Goal: Information Seeking & Learning: Learn about a topic

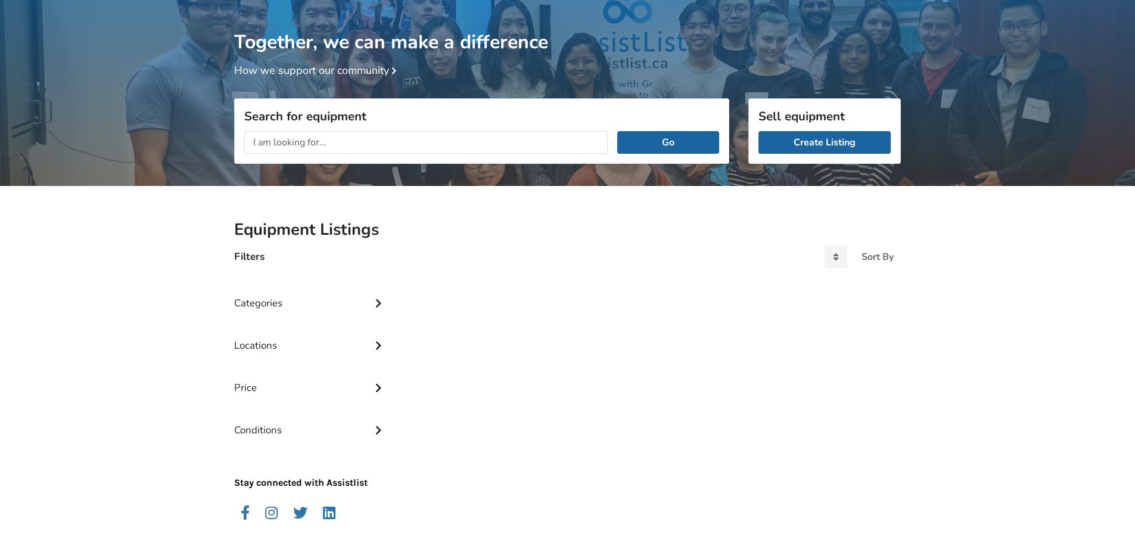
scroll to position [63, 0]
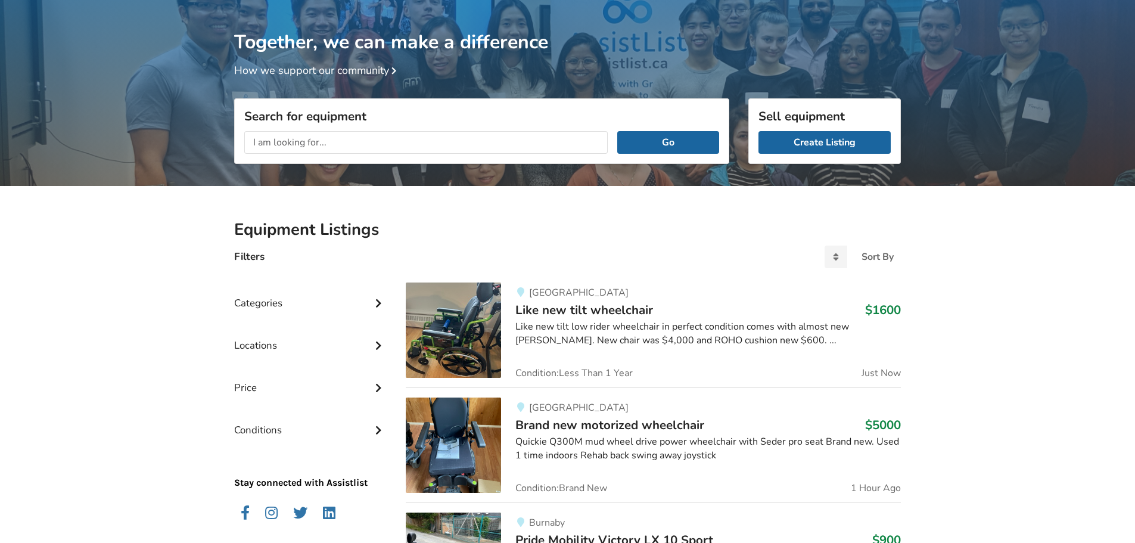
click at [273, 137] on input "text" at bounding box center [425, 142] width 363 height 23
type input "lap buddy"
click at [617, 131] on button "Go" at bounding box center [668, 142] width 102 height 23
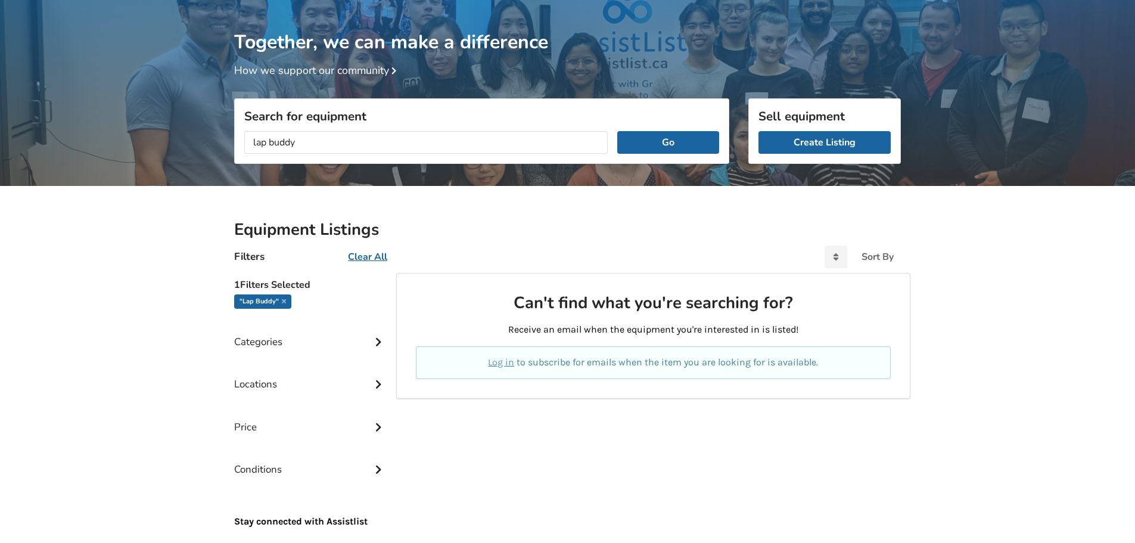
drag, startPoint x: 321, startPoint y: 139, endPoint x: 108, endPoint y: 112, distance: 214.9
click at [110, 117] on div "Together, we can make a difference How we support our community Search for equi…" at bounding box center [567, 301] width 1135 height 603
type input "restraints"
click at [617, 131] on button "Go" at bounding box center [668, 142] width 102 height 23
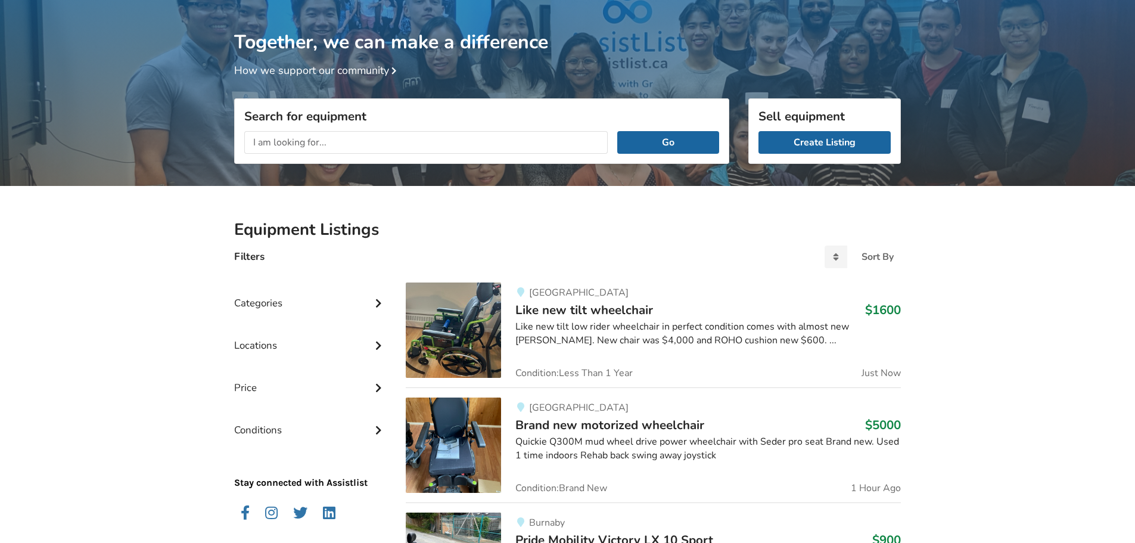
click at [312, 147] on input "text" at bounding box center [425, 142] width 363 height 23
click at [365, 145] on input "text" at bounding box center [425, 142] width 363 height 23
click at [291, 140] on input "text" at bounding box center [425, 142] width 363 height 23
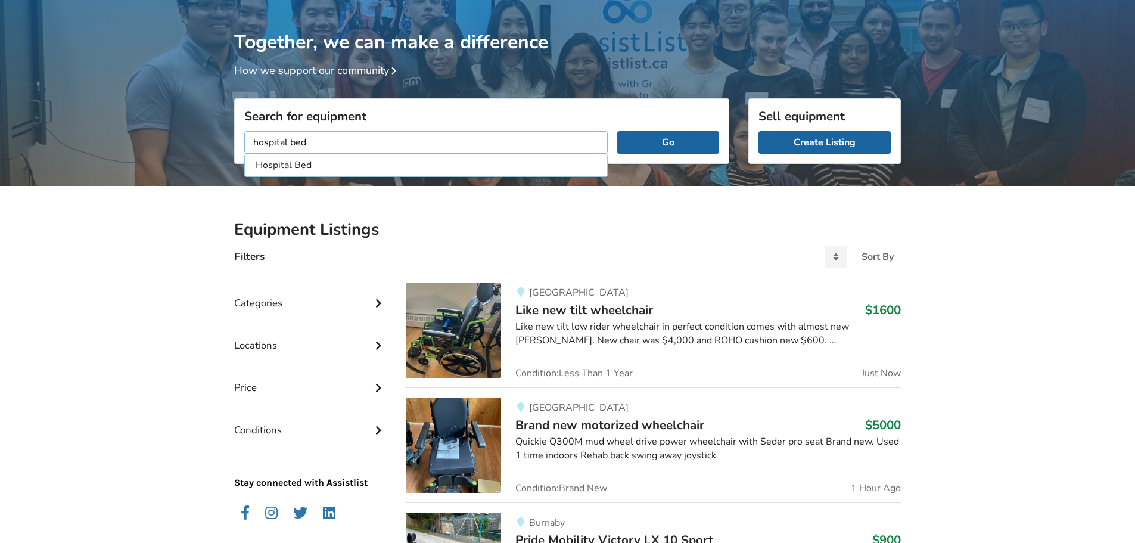
type input "hospital bed"
click at [617, 131] on button "Go" at bounding box center [668, 142] width 102 height 23
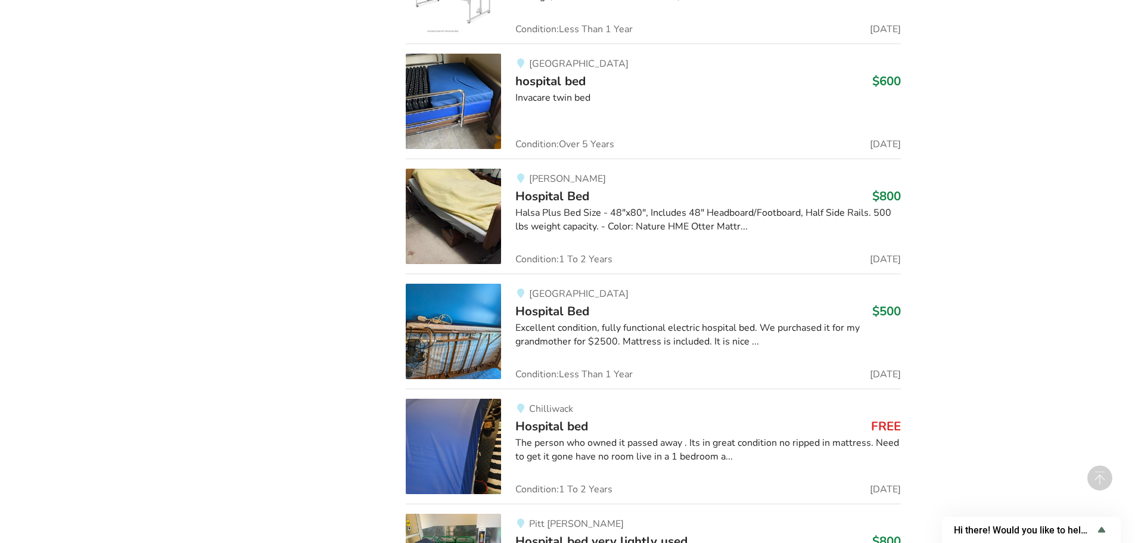
scroll to position [896, 0]
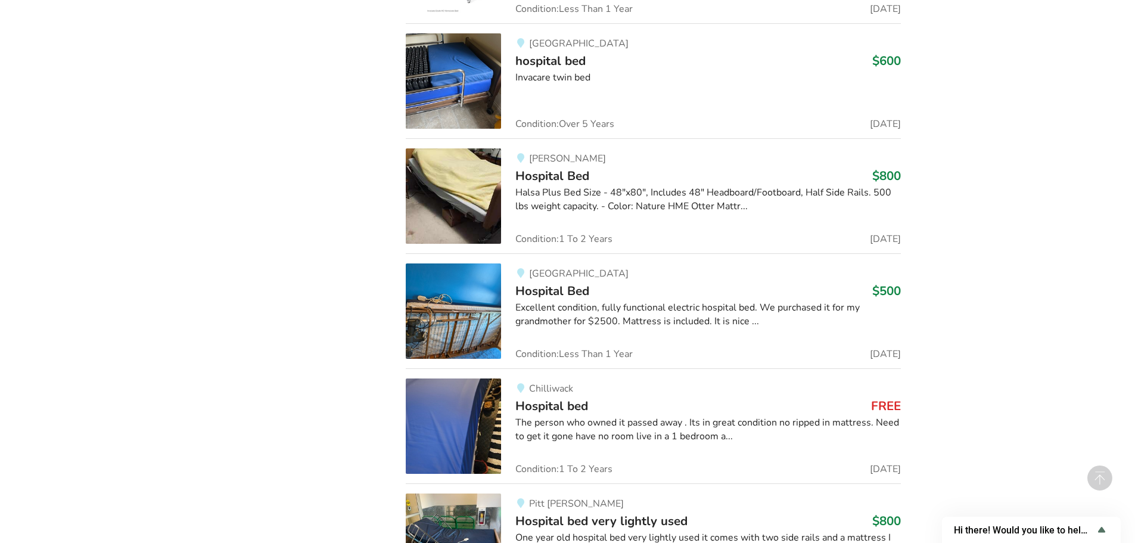
click at [676, 434] on div "The person who owned it passed away . Its in great condition no ripped in mattr…" at bounding box center [707, 429] width 385 height 27
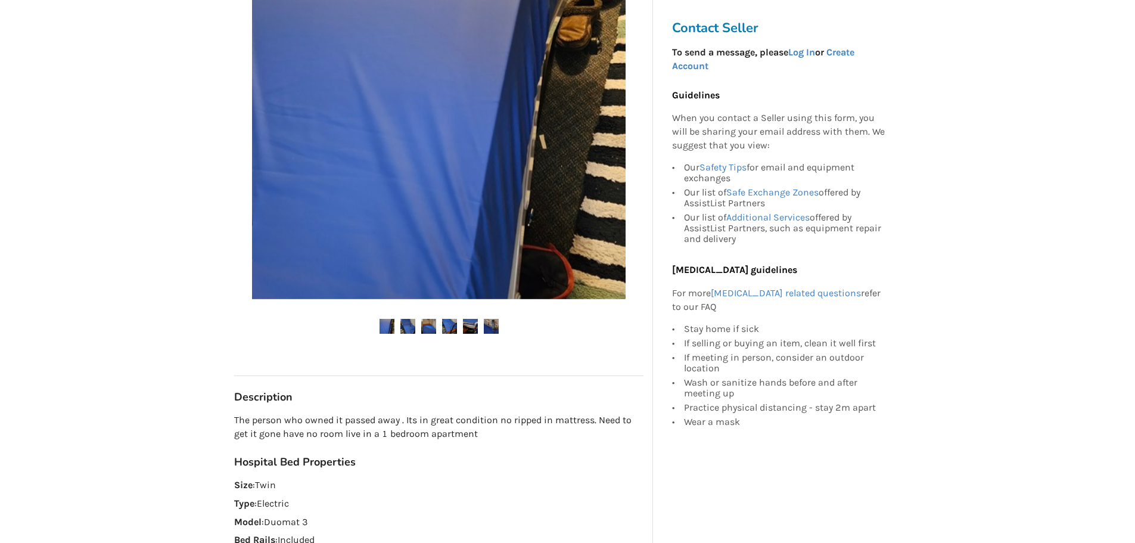
scroll to position [298, 0]
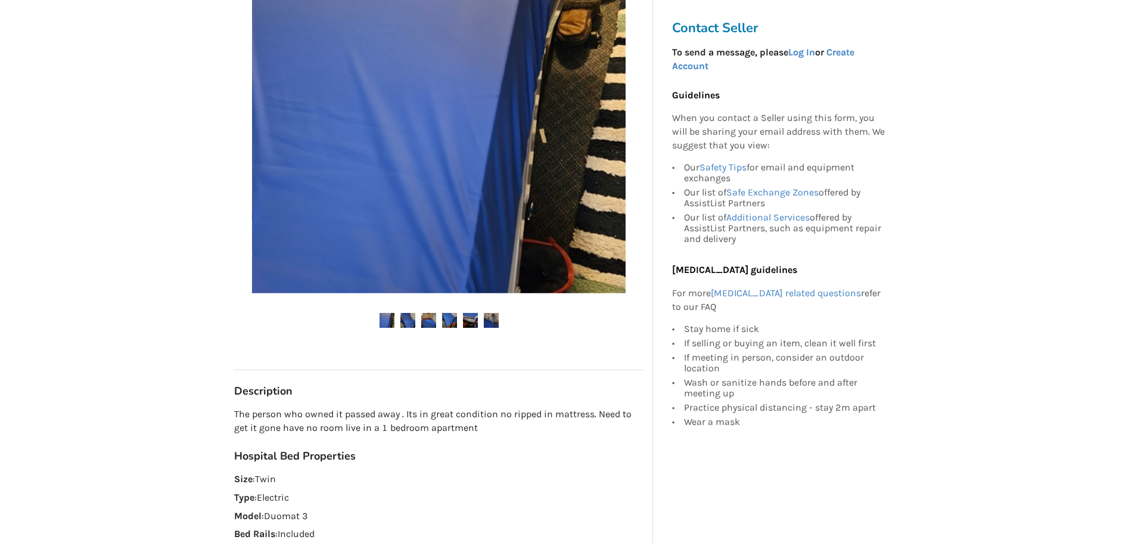
click at [405, 318] on img at bounding box center [407, 320] width 15 height 15
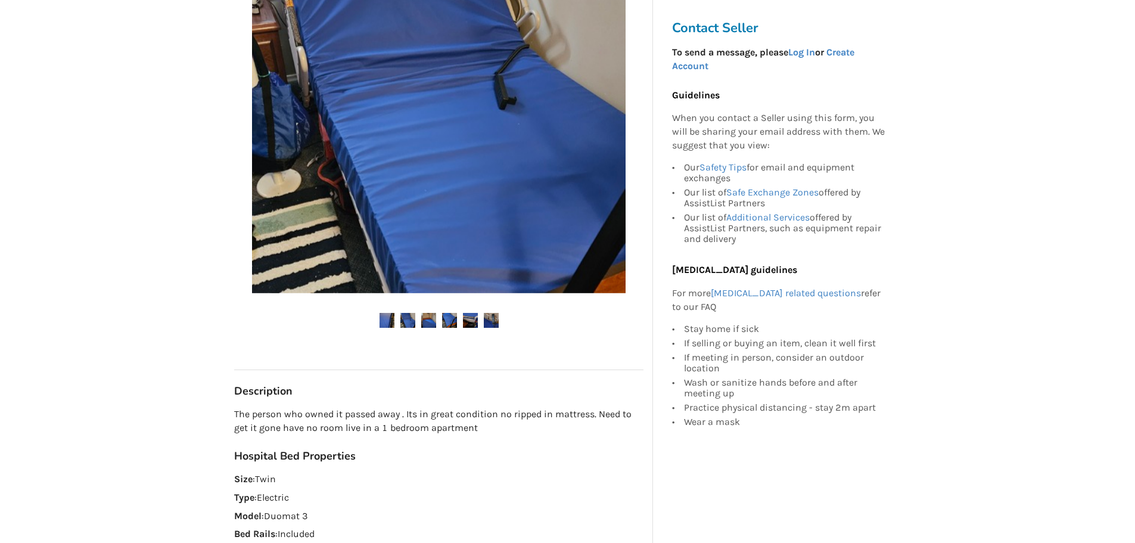
click at [422, 321] on img at bounding box center [428, 320] width 15 height 15
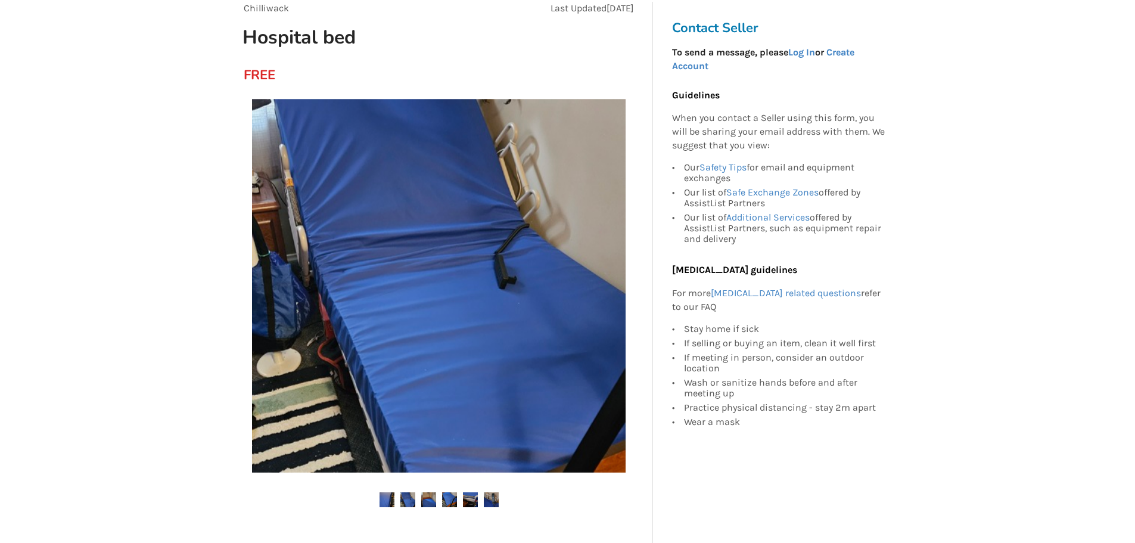
scroll to position [119, 0]
click at [452, 499] on img at bounding box center [449, 498] width 15 height 15
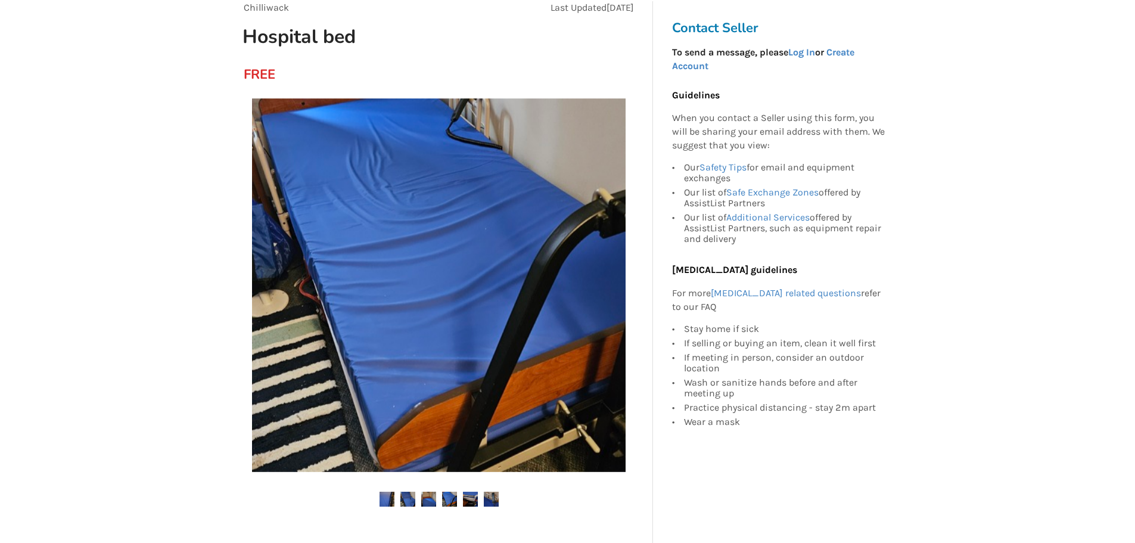
click at [471, 500] on img at bounding box center [470, 498] width 15 height 15
click at [491, 503] on img at bounding box center [491, 498] width 15 height 15
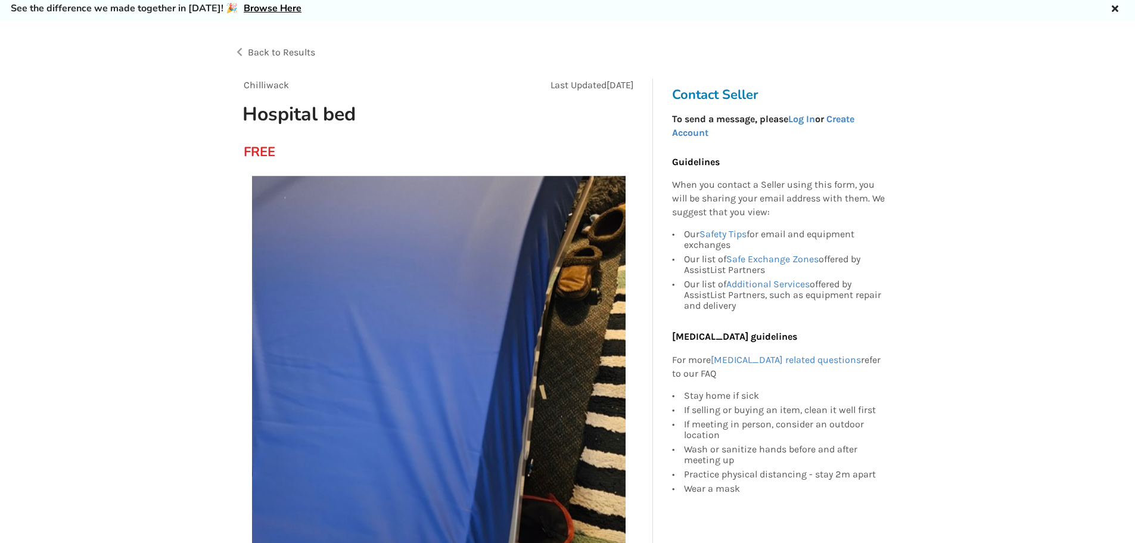
scroll to position [0, 0]
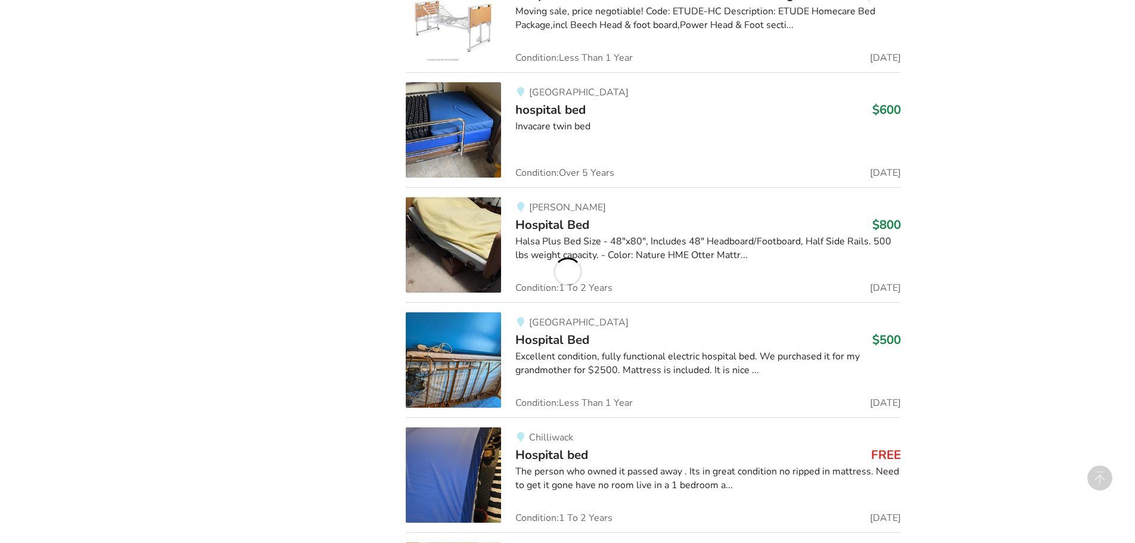
scroll to position [550, 0]
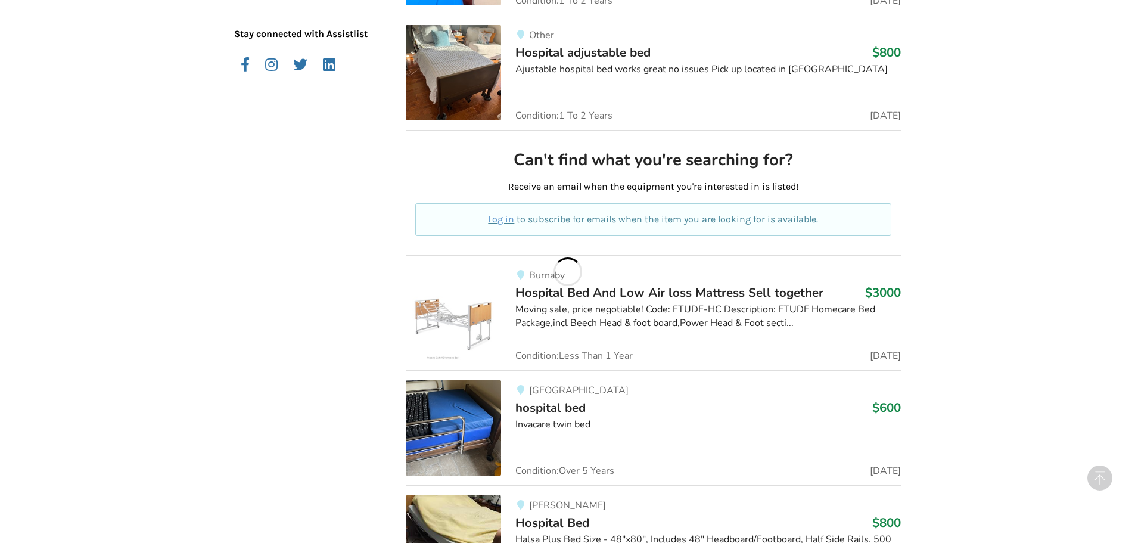
click at [448, 413] on img at bounding box center [453, 427] width 95 height 95
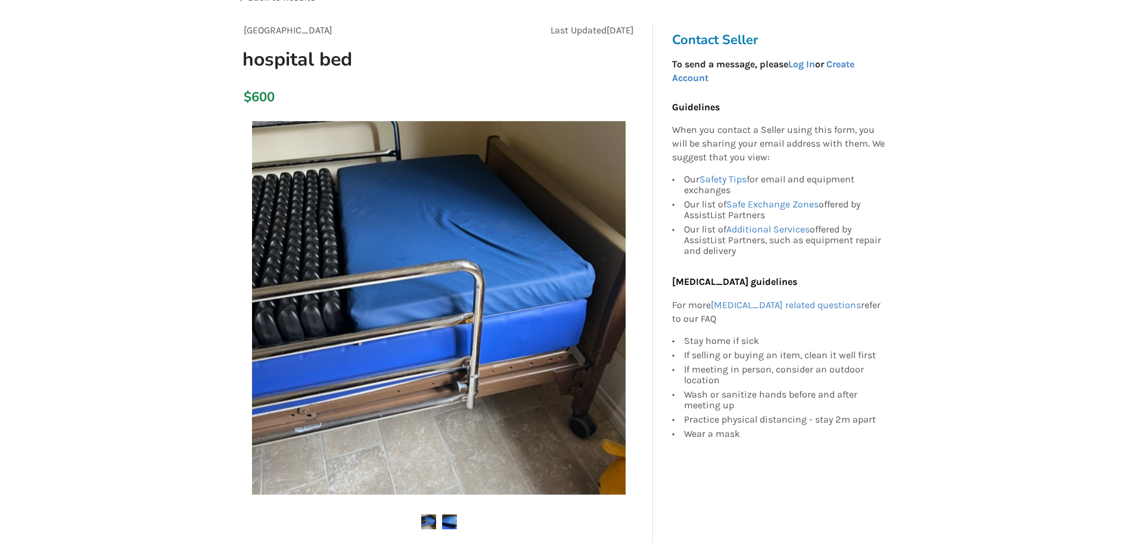
scroll to position [357, 0]
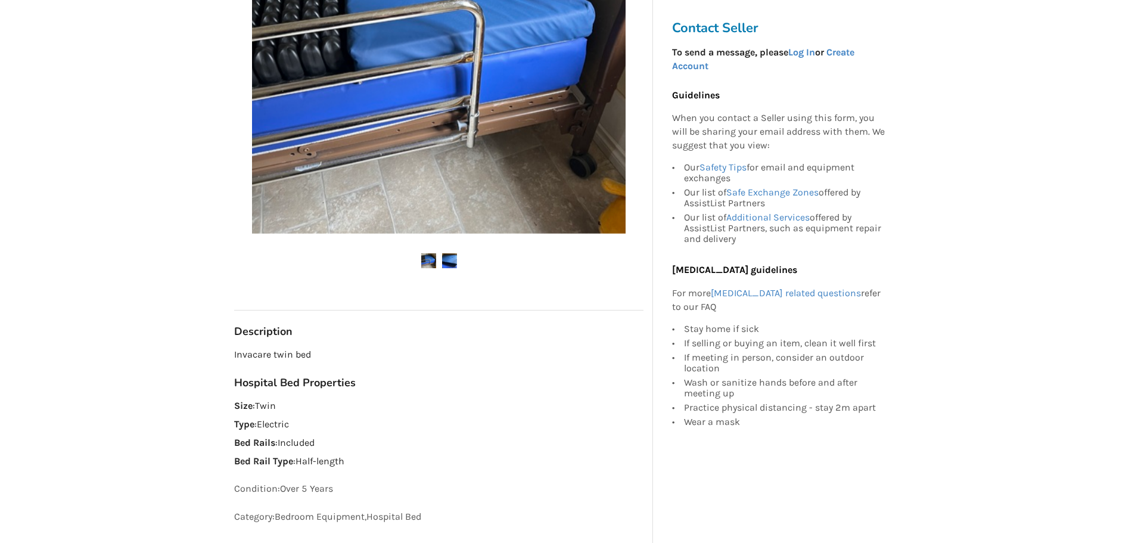
click at [450, 267] on img at bounding box center [449, 260] width 15 height 15
click at [434, 266] on img at bounding box center [428, 260] width 15 height 15
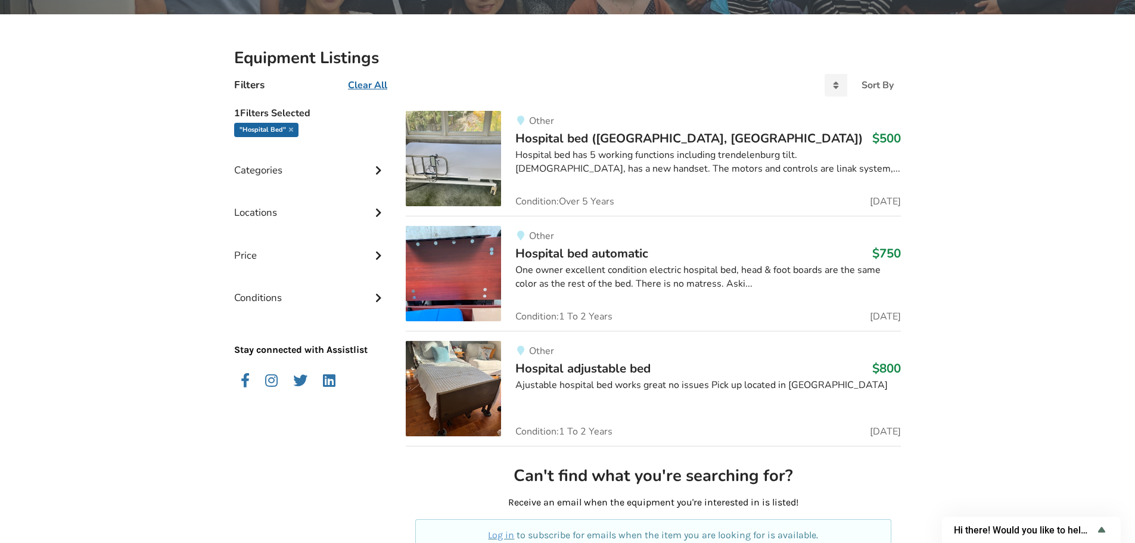
scroll to position [238, 0]
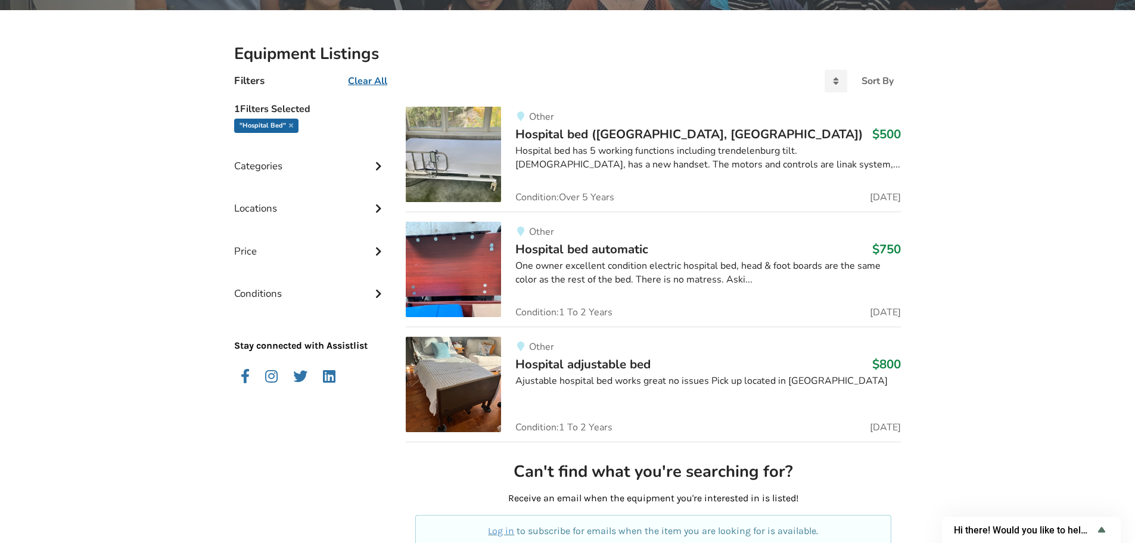
click at [492, 251] on img at bounding box center [453, 269] width 95 height 95
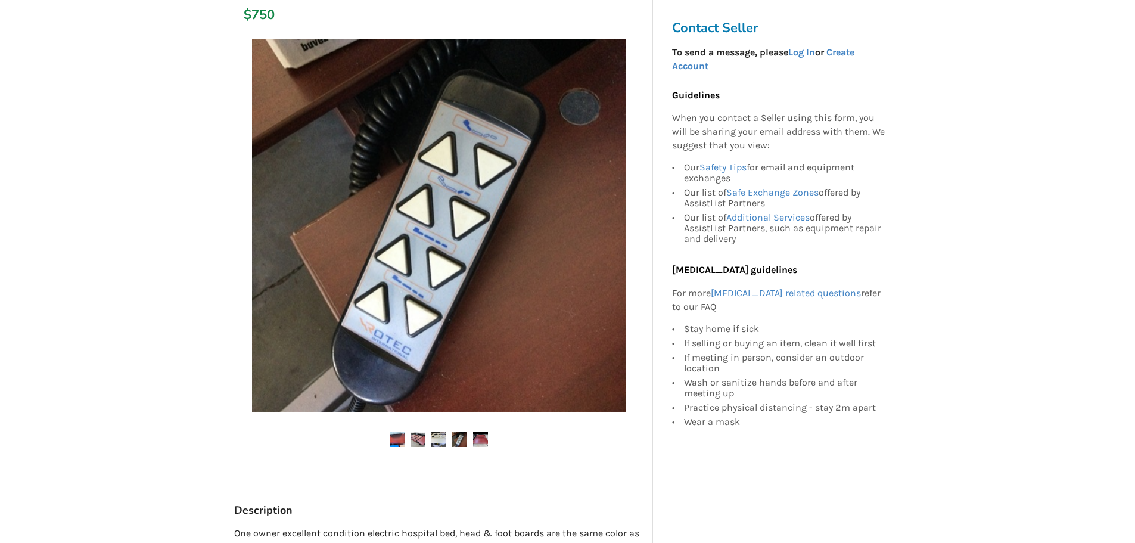
scroll to position [238, 0]
